Goal: Task Accomplishment & Management: Manage account settings

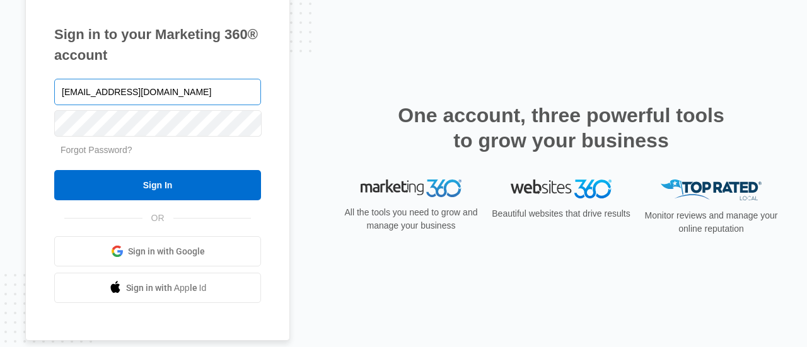
click at [127, 95] on input "[EMAIL_ADDRESS][DOMAIN_NAME]" at bounding box center [157, 92] width 207 height 26
drag, startPoint x: 127, startPoint y: 95, endPoint x: 114, endPoint y: 94, distance: 13.3
click at [114, 94] on input "[EMAIL_ADDRESS][DOMAIN_NAME]" at bounding box center [157, 92] width 207 height 26
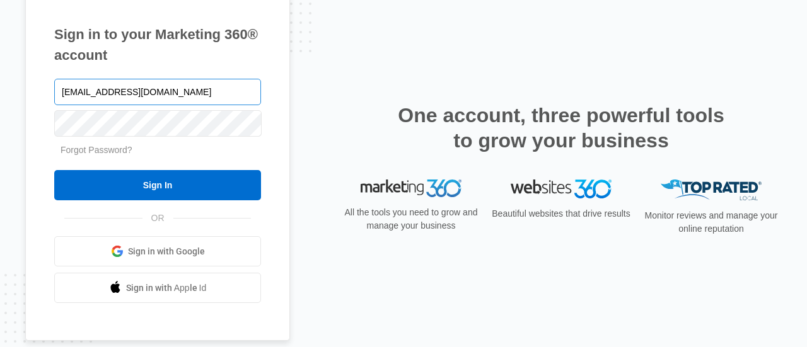
click at [114, 94] on input "[EMAIL_ADDRESS][DOMAIN_NAME]" at bounding box center [157, 92] width 207 height 26
type input "[EMAIL_ADDRESS][DOMAIN_NAME]"
click at [279, 187] on div "Sign in to your Marketing 360® account [EMAIL_ADDRESS][DOMAIN_NAME] Forgot Pass…" at bounding box center [157, 163] width 265 height 355
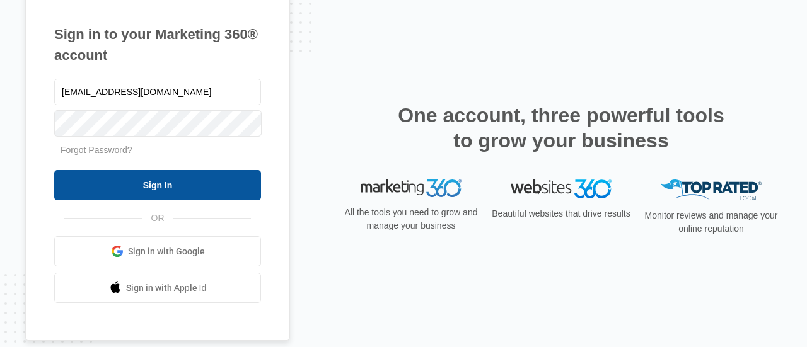
click at [209, 183] on input "Sign In" at bounding box center [157, 185] width 207 height 30
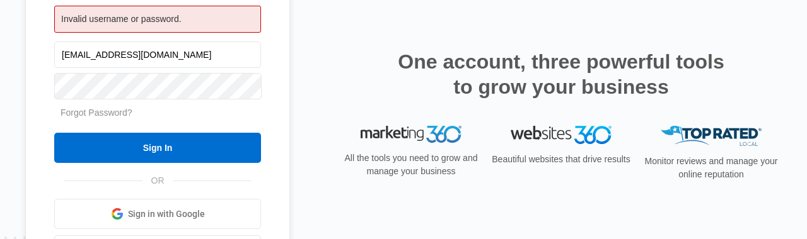
click at [222, 104] on form "Jit@websitesconvert.com Forgot Password? Sign In" at bounding box center [157, 101] width 207 height 125
